Goal: Entertainment & Leisure: Consume media (video, audio)

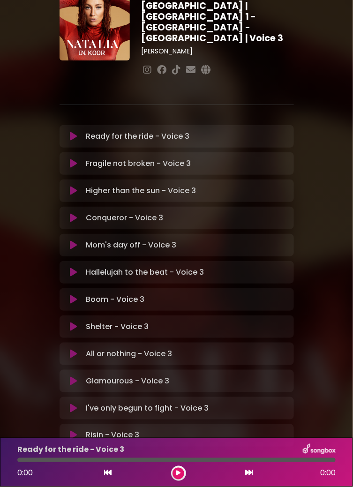
click at [144, 430] on div "Risin - Voice 3 Loading Track..." at bounding box center [185, 435] width 206 height 11
click at [141, 430] on div "Risin - Voice 3 Loading Track..." at bounding box center [185, 435] width 206 height 11
click at [80, 431] on button at bounding box center [73, 435] width 17 height 9
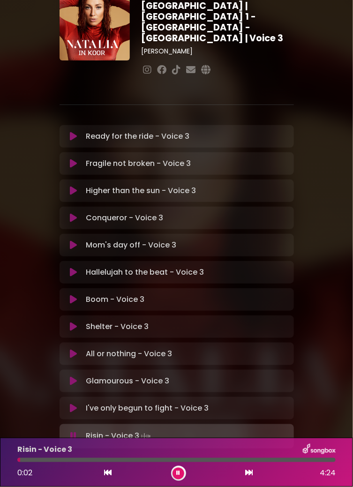
click at [238, 459] on div at bounding box center [176, 460] width 318 height 4
click at [268, 458] on div at bounding box center [176, 460] width 318 height 4
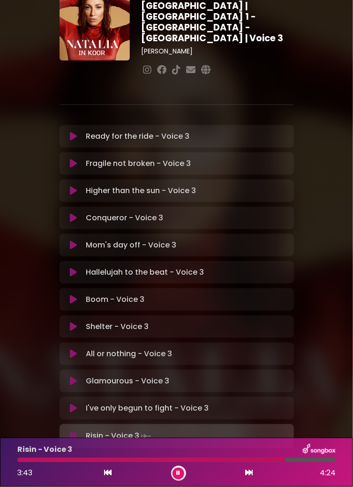
click at [303, 459] on div at bounding box center [176, 460] width 318 height 4
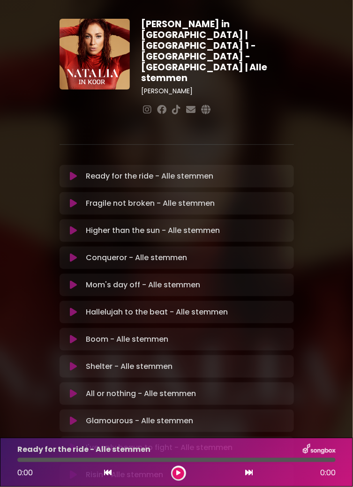
click at [78, 171] on button at bounding box center [73, 175] width 17 height 9
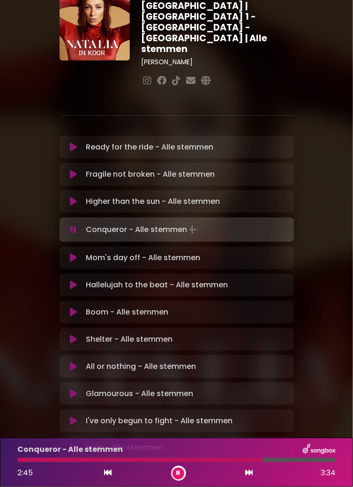
click at [238, 460] on div at bounding box center [140, 460] width 246 height 4
